Goal: Task Accomplishment & Management: Complete application form

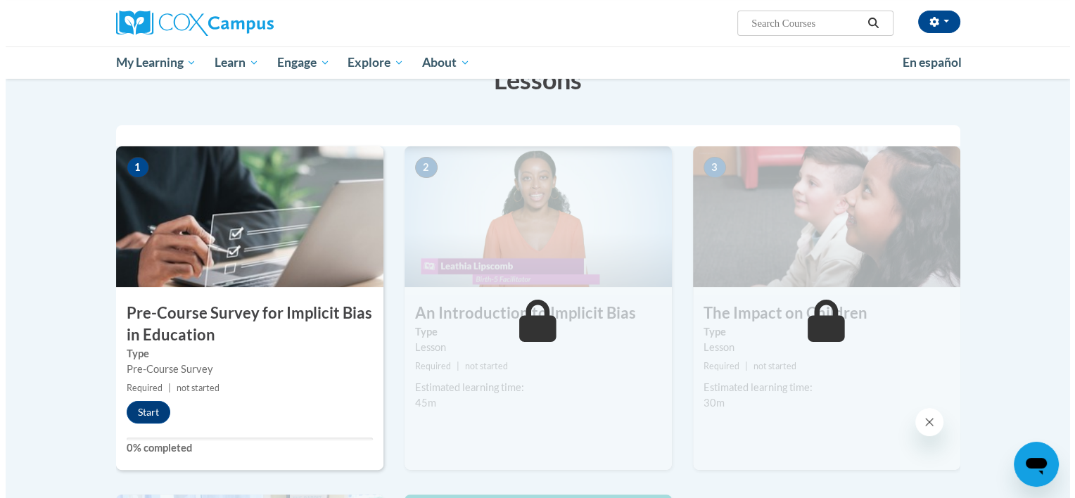
scroll to position [281, 0]
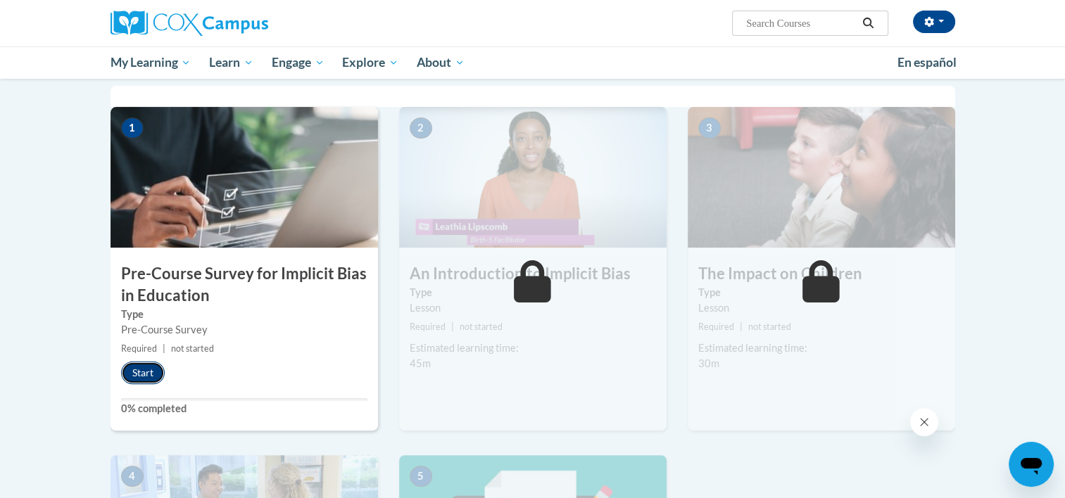
click at [149, 375] on button "Start" at bounding box center [143, 373] width 44 height 23
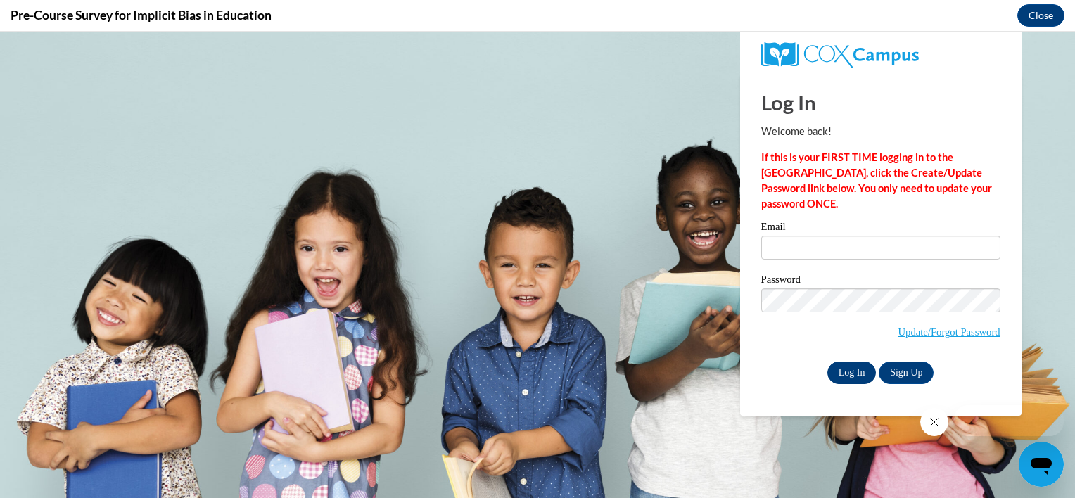
scroll to position [0, 0]
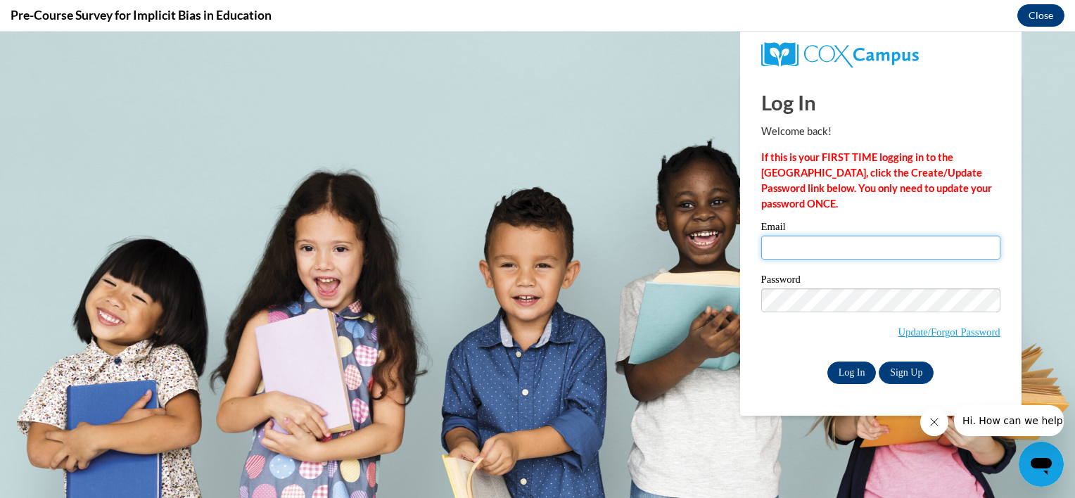
type input "[EMAIL_ADDRESS][DOMAIN_NAME]"
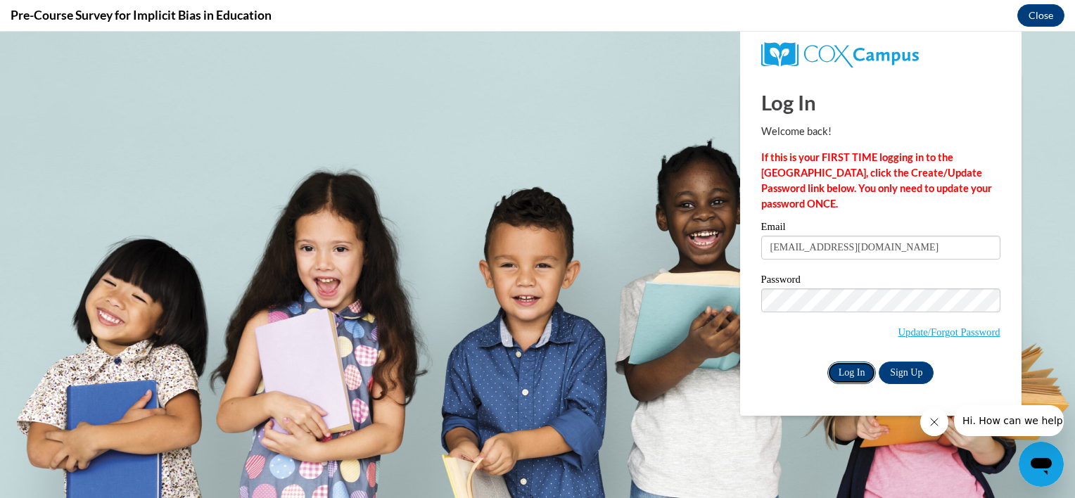
click at [846, 371] on input "Log In" at bounding box center [851, 373] width 49 height 23
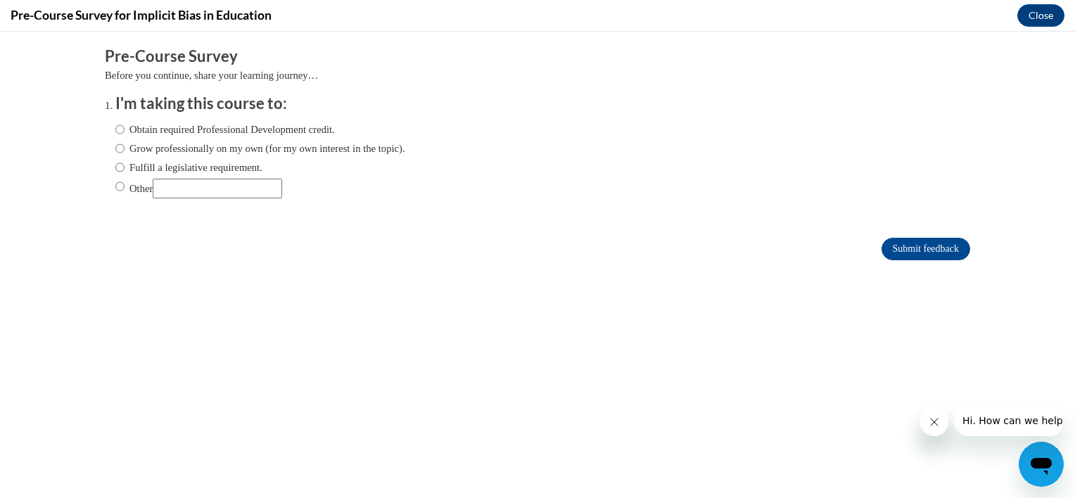
click at [162, 127] on label "Obtain required Professional Development credit." at bounding box center [225, 129] width 220 height 15
click at [125, 127] on input "Obtain required Professional Development credit." at bounding box center [119, 129] width 9 height 15
radio input "true"
click at [889, 252] on input "Submit feedback" at bounding box center [926, 249] width 89 height 23
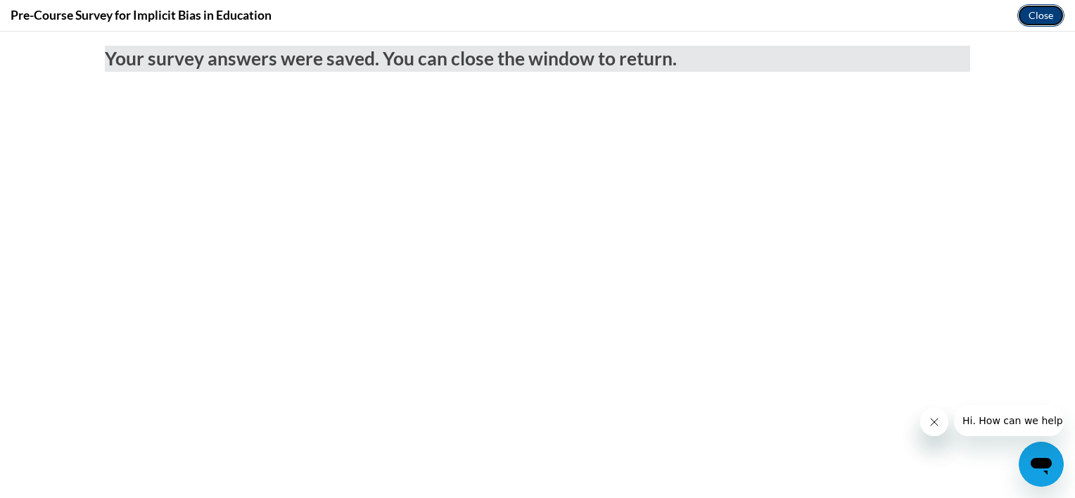
click at [1053, 15] on button "Close" at bounding box center [1040, 15] width 47 height 23
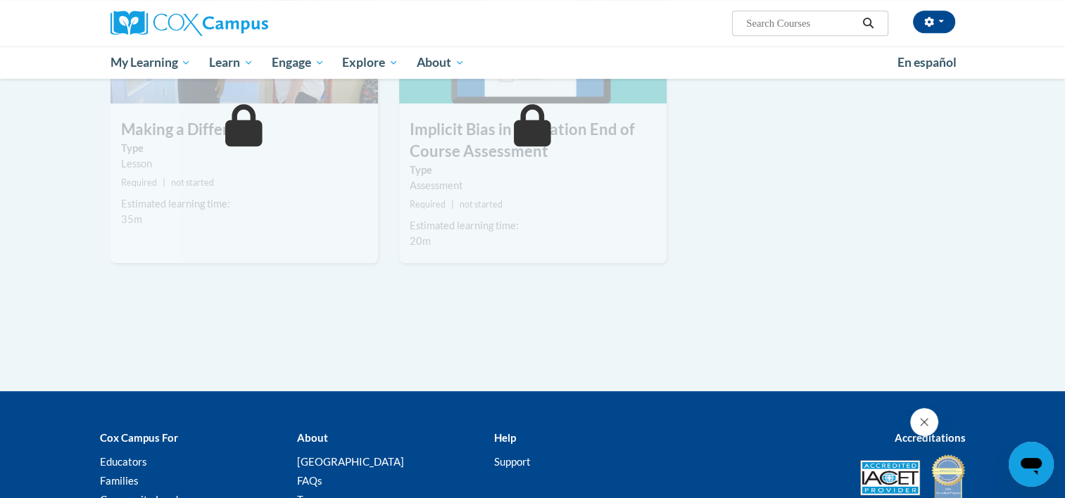
scroll to position [281, 0]
